Goal: Task Accomplishment & Management: Use online tool/utility

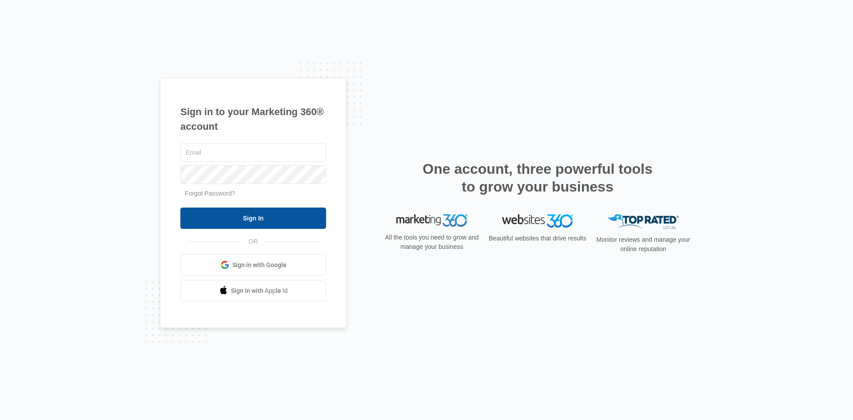
type input "[EMAIL_ADDRESS][DOMAIN_NAME]"
click at [232, 220] on input "Sign In" at bounding box center [253, 217] width 146 height 21
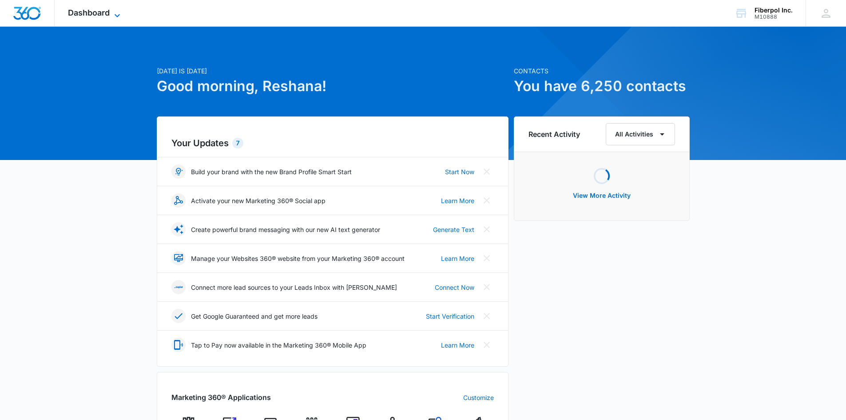
click at [100, 16] on span "Dashboard" at bounding box center [89, 12] width 42 height 9
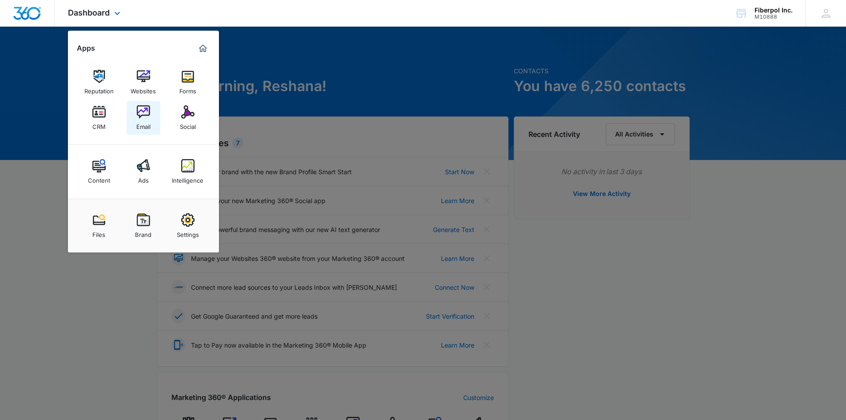
click at [140, 121] on div "Email" at bounding box center [143, 125] width 14 height 12
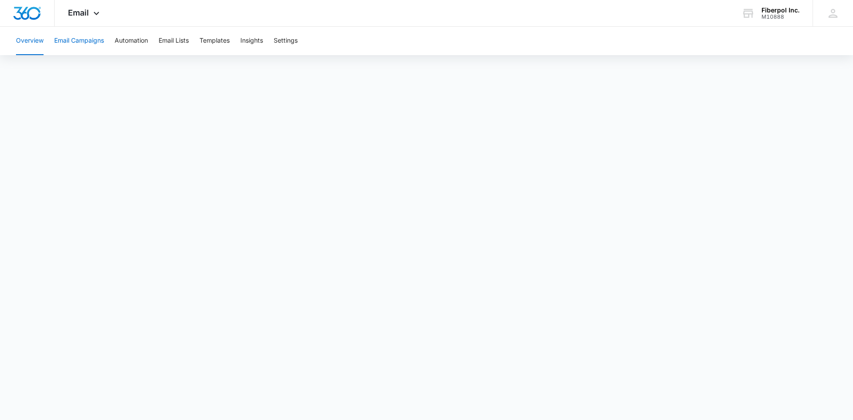
click at [64, 40] on button "Email Campaigns" at bounding box center [79, 41] width 50 height 28
